Goal: Transaction & Acquisition: Purchase product/service

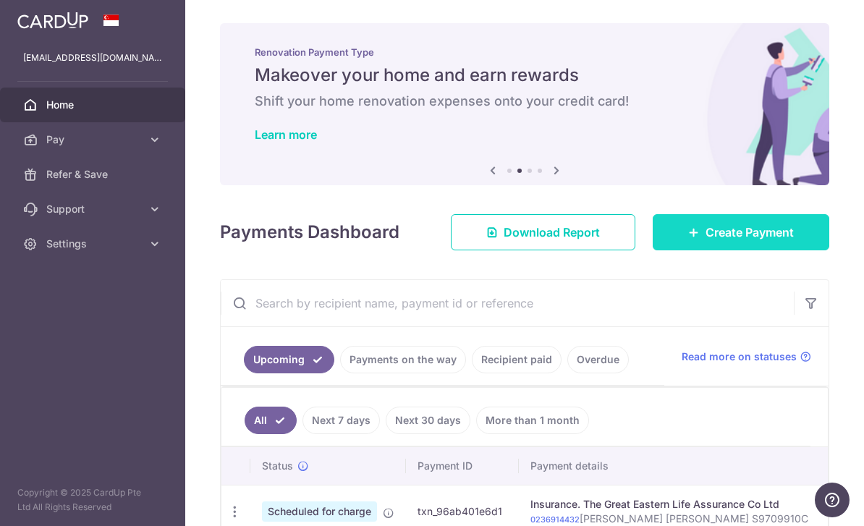
click at [721, 251] on link "Create Payment" at bounding box center [741, 232] width 177 height 36
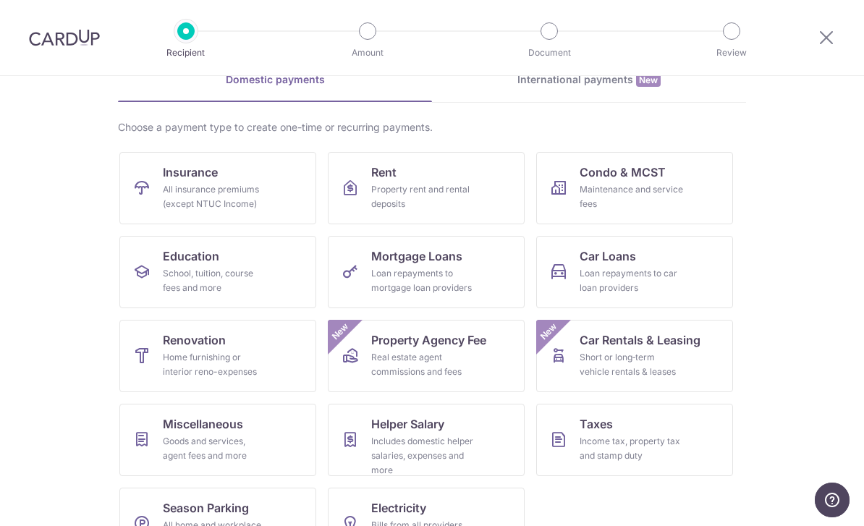
scroll to position [75, 0]
click at [264, 200] on div "All insurance premiums (except NTUC Income)" at bounding box center [215, 197] width 104 height 29
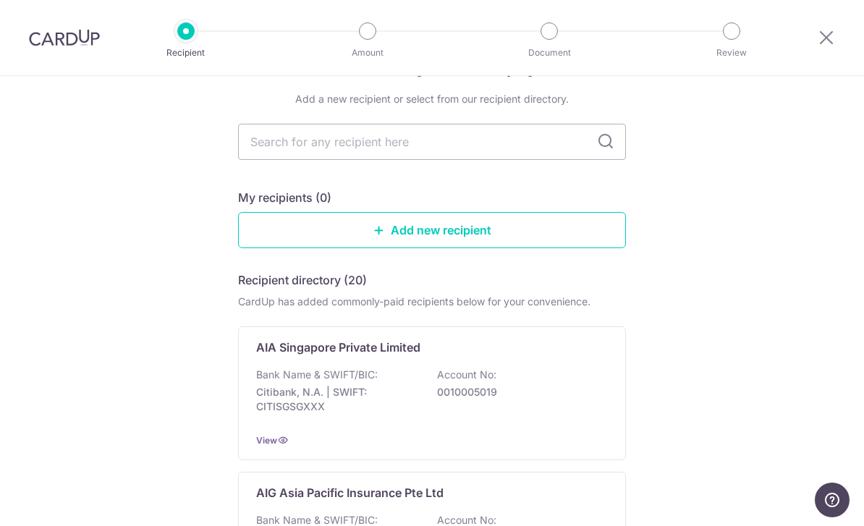
scroll to position [49, 0]
type input "Gre"
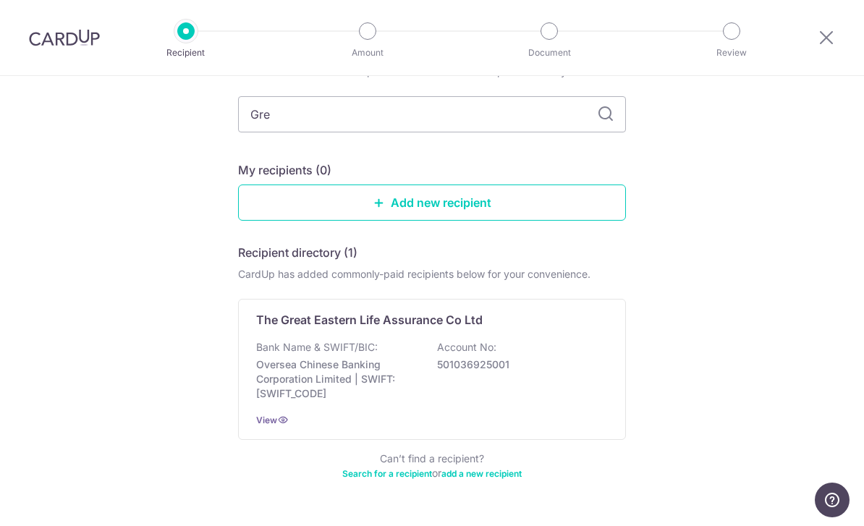
scroll to position [77, 0]
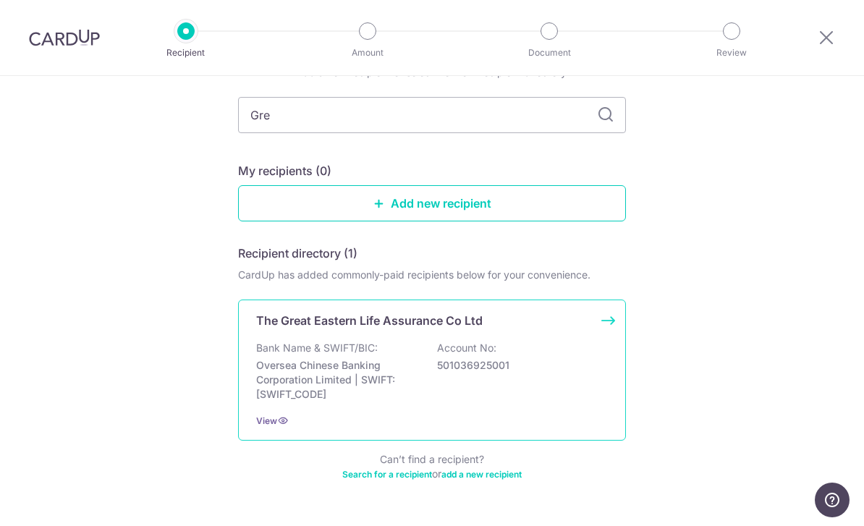
click at [521, 408] on div "The Great Eastern Life Assurance Co Ltd Bank Name & SWIFT/BIC: Oversea Chinese …" at bounding box center [432, 370] width 388 height 141
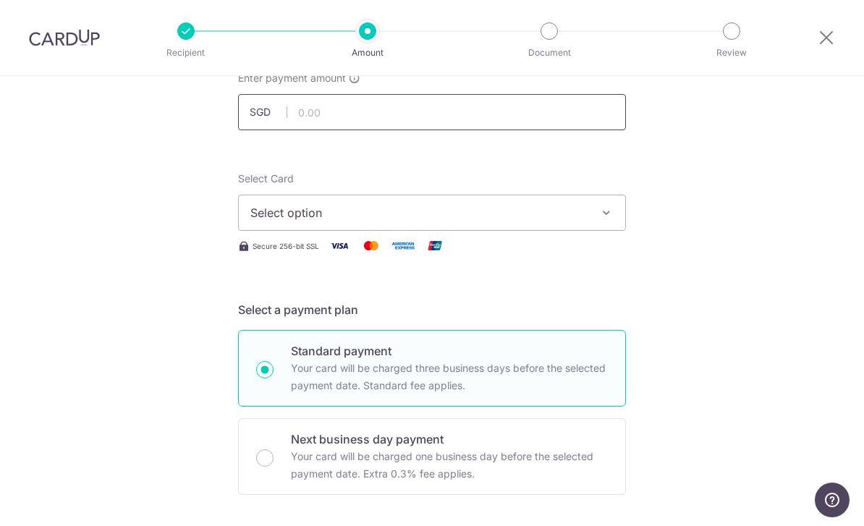
click at [565, 130] on input "text" at bounding box center [432, 112] width 388 height 36
click at [571, 127] on input "text" at bounding box center [432, 112] width 388 height 36
click at [576, 229] on button "Select option" at bounding box center [432, 213] width 388 height 36
type input "168.00"
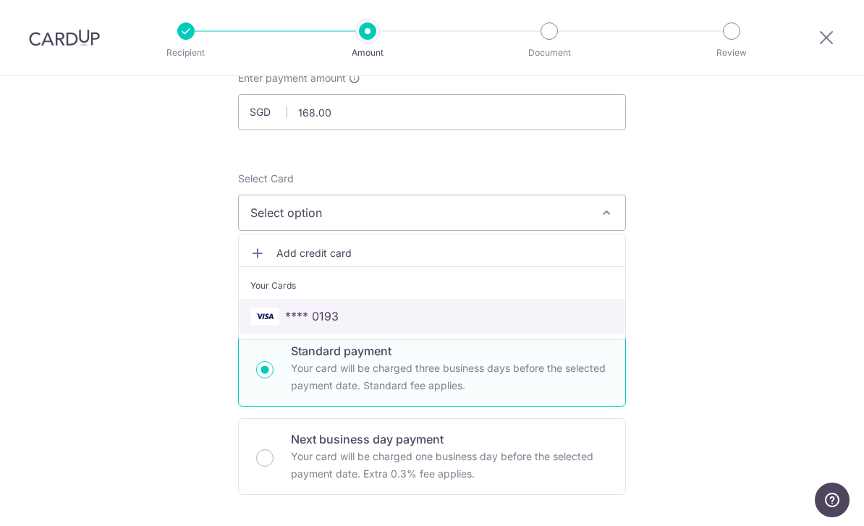
click at [502, 307] on link "**** 0193" at bounding box center [432, 316] width 387 height 35
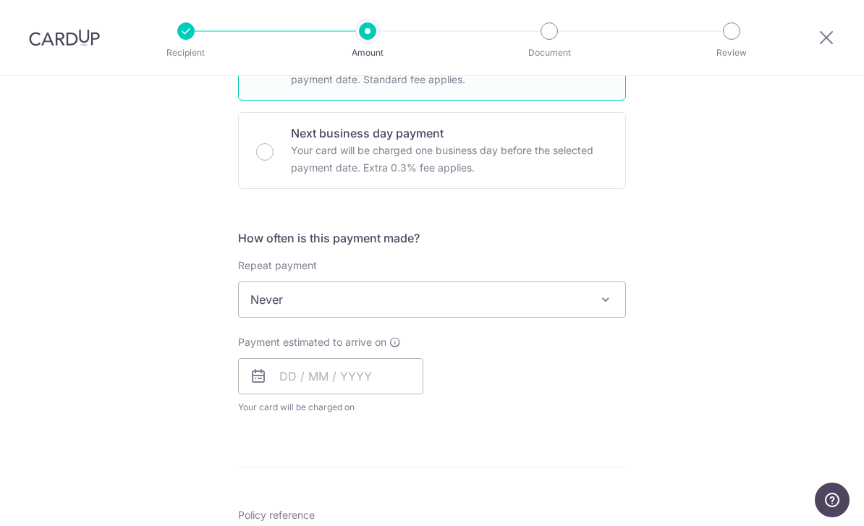
scroll to position [410, 0]
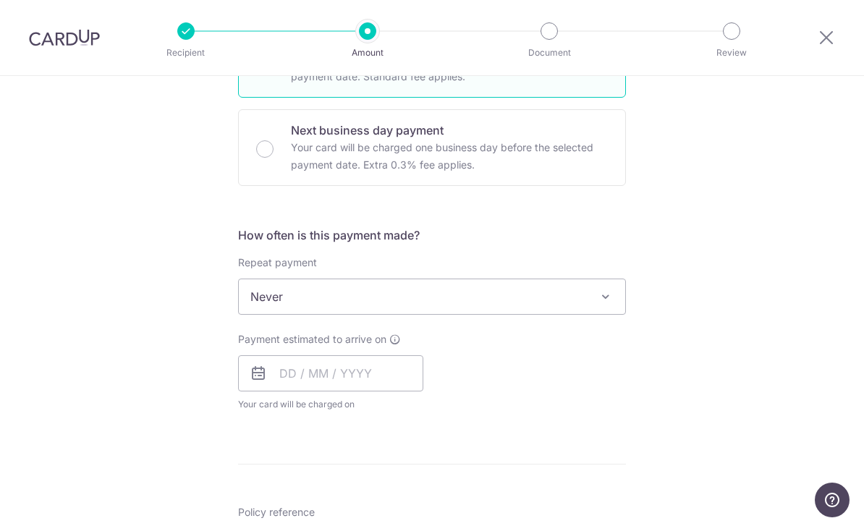
click at [533, 314] on span "Never" at bounding box center [432, 296] width 387 height 35
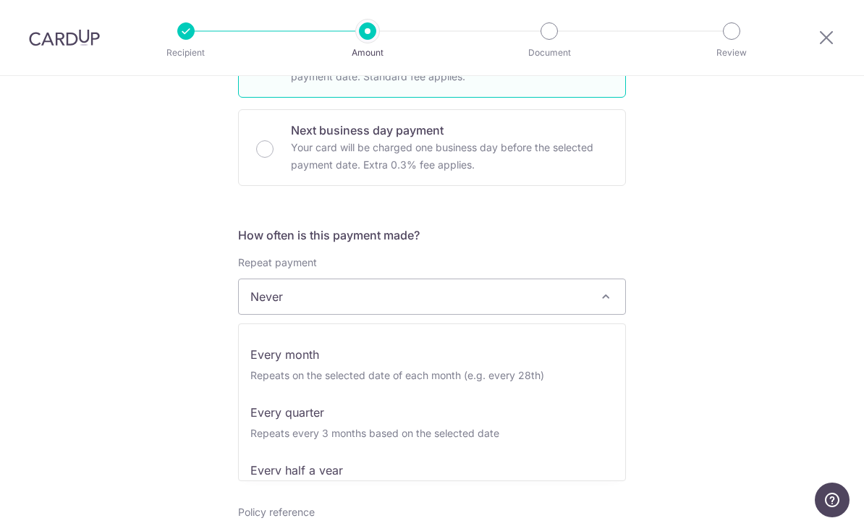
scroll to position [107, 0]
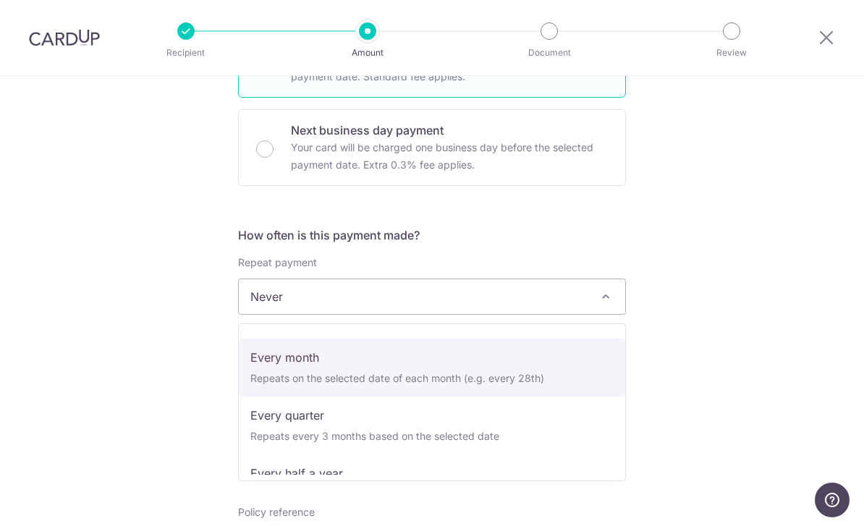
select select "3"
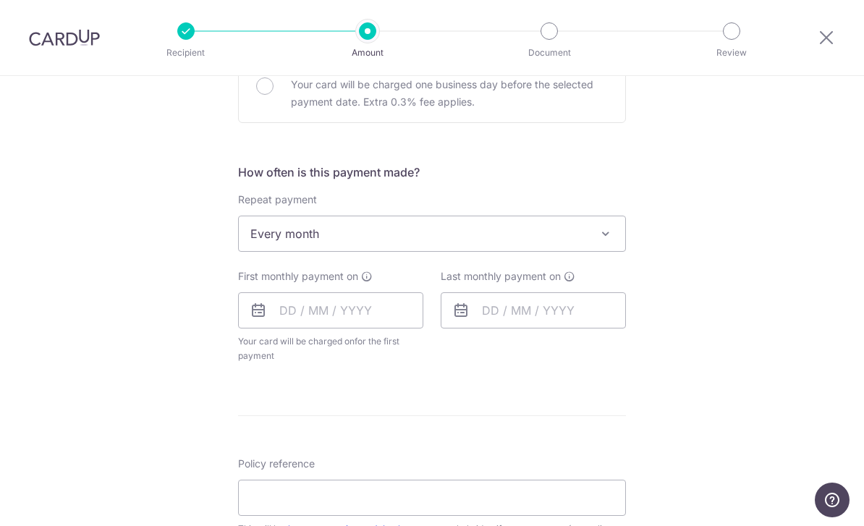
scroll to position [462, 0]
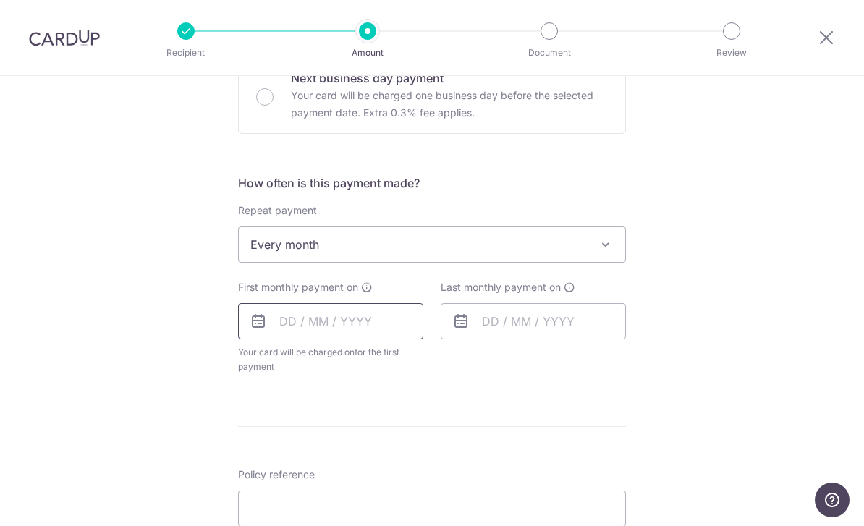
click at [381, 340] on input "text" at bounding box center [330, 321] width 185 height 36
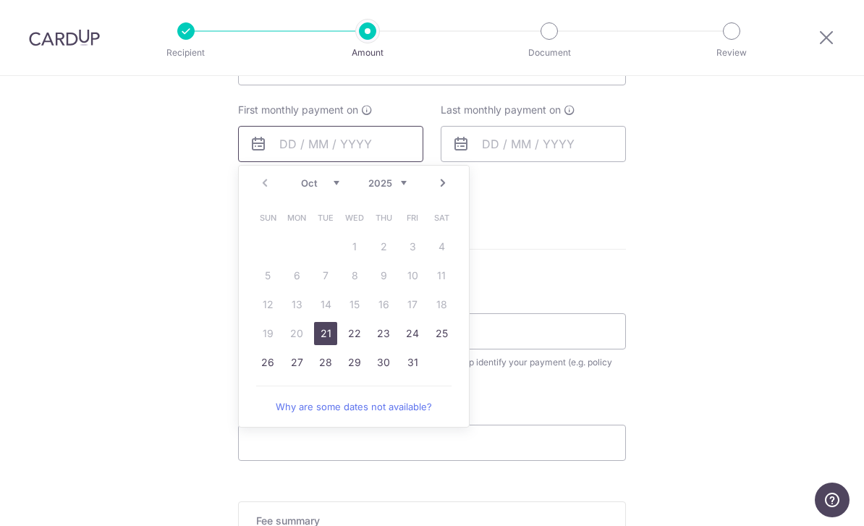
scroll to position [644, 0]
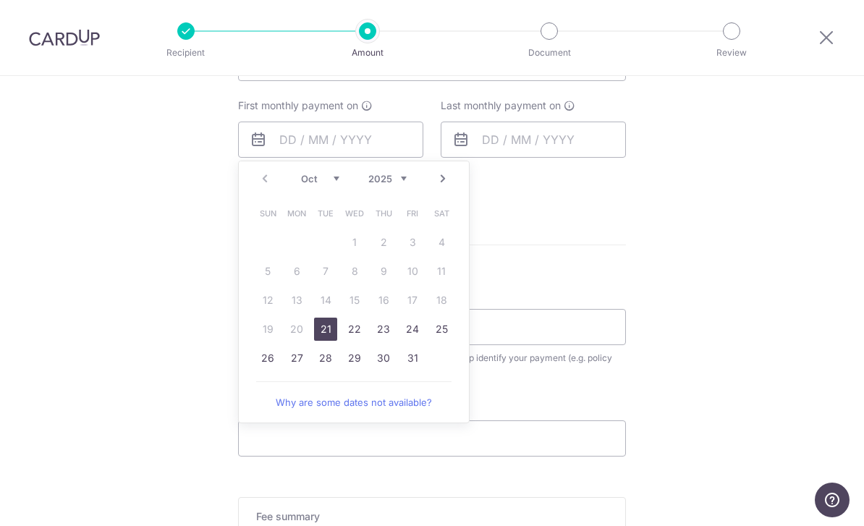
click at [416, 341] on link "24" at bounding box center [412, 329] width 23 height 23
type input "[DATE]"
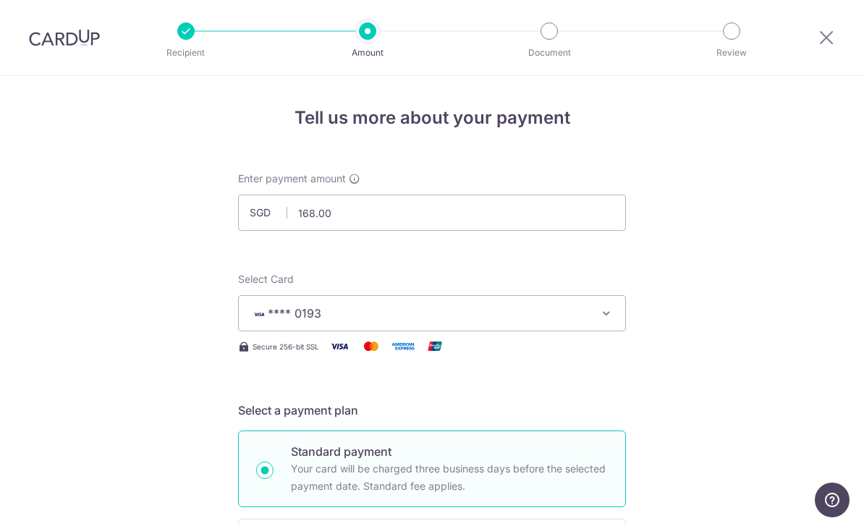
scroll to position [0, 0]
click at [832, 39] on icon at bounding box center [826, 37] width 17 height 18
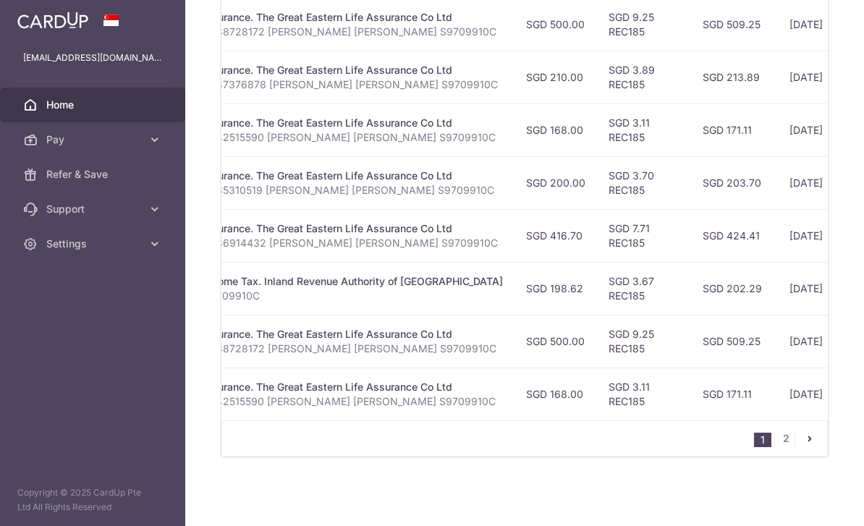
scroll to position [0, 327]
click at [794, 447] on link "2" at bounding box center [786, 438] width 17 height 17
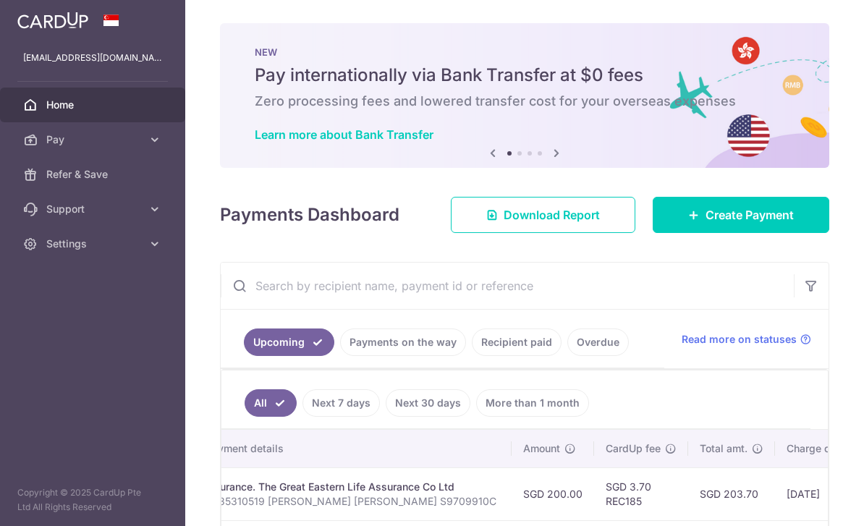
scroll to position [-1, 0]
click at [0, 0] on icon "button" at bounding box center [0, 0] width 0 height 0
click at [127, 185] on link "Refer & Save" at bounding box center [92, 174] width 185 height 35
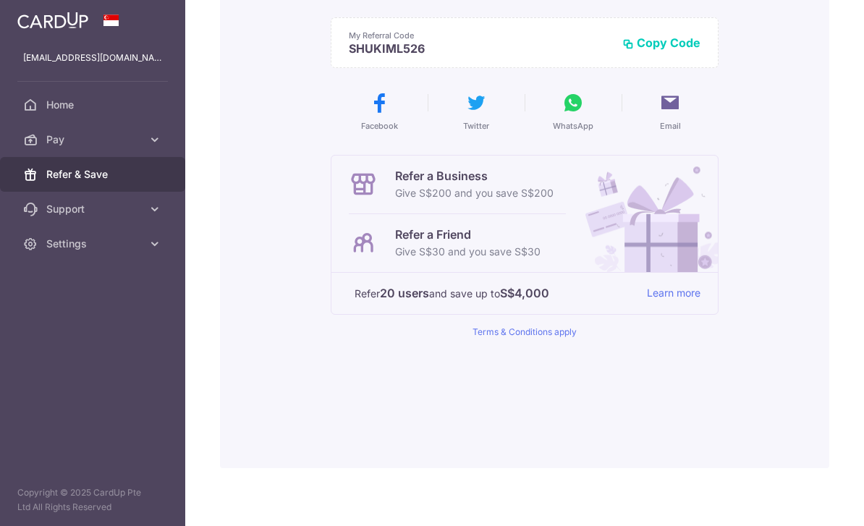
scroll to position [192, 0]
click at [395, 243] on p "Refer a Friend" at bounding box center [468, 233] width 146 height 17
click at [349, 272] on div "Refer a Friend Give S$30 and you save S$30" at bounding box center [457, 243] width 217 height 58
click at [647, 302] on link "Learn more" at bounding box center [674, 293] width 54 height 18
